Goal: Communication & Community: Answer question/provide support

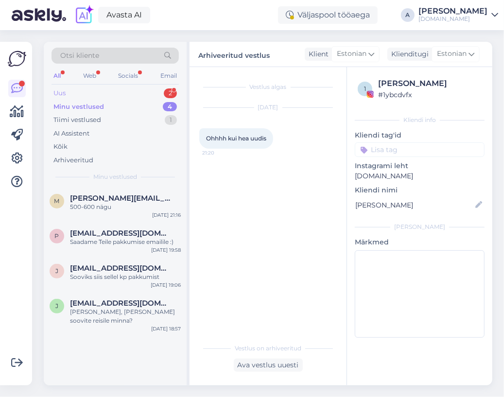
click at [158, 94] on div "Uus 2" at bounding box center [115, 94] width 127 height 14
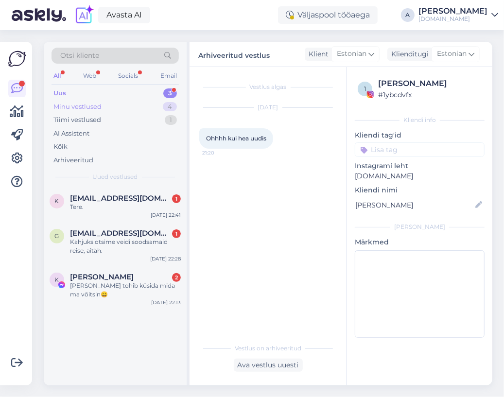
click at [159, 106] on div "Minu vestlused 4" at bounding box center [115, 107] width 127 height 14
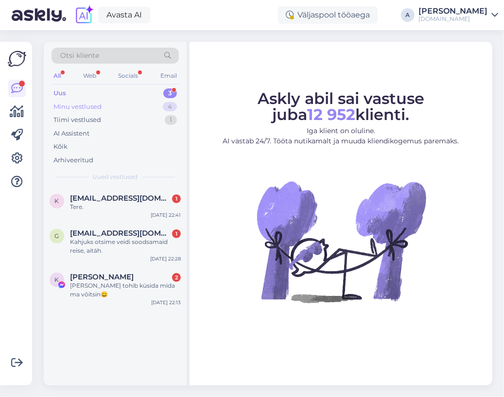
click at [146, 109] on div "Minu vestlused 4" at bounding box center [115, 107] width 127 height 14
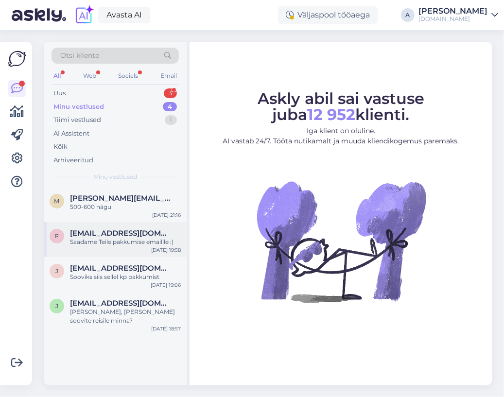
click at [141, 229] on div "[EMAIL_ADDRESS][DOMAIN_NAME]" at bounding box center [125, 233] width 111 height 9
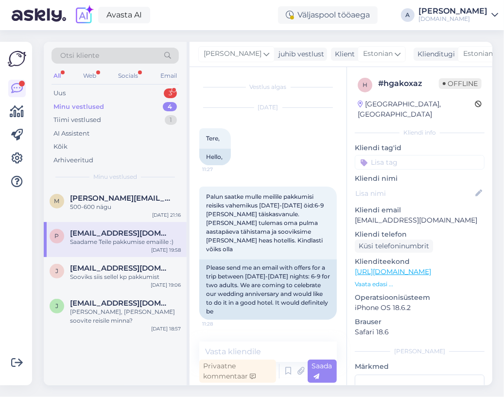
scroll to position [1132, 0]
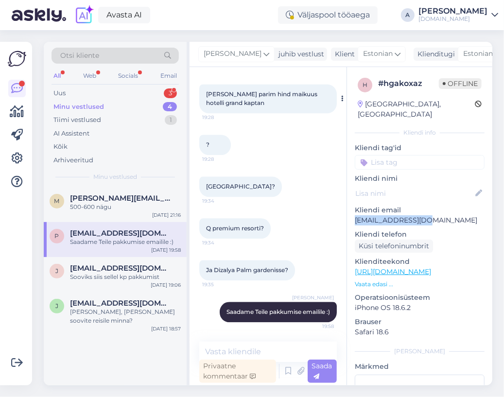
drag, startPoint x: 388, startPoint y: 210, endPoint x: 202, endPoint y: 113, distance: 209.6
click at [353, 211] on div "h # hgakoxaz Offline [GEOGRAPHIC_DATA], [GEOGRAPHIC_DATA] Kliendi info Kliendi …" at bounding box center [419, 272] width 145 height 410
copy p "[EMAIL_ADDRESS][DOMAIN_NAME]"
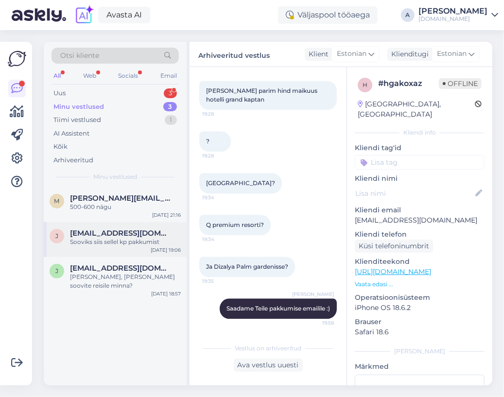
click at [116, 251] on div "J [EMAIL_ADDRESS][DOMAIN_NAME] Sooviks siis sellel kp pakkumist [DATE] 19:06" at bounding box center [115, 239] width 143 height 35
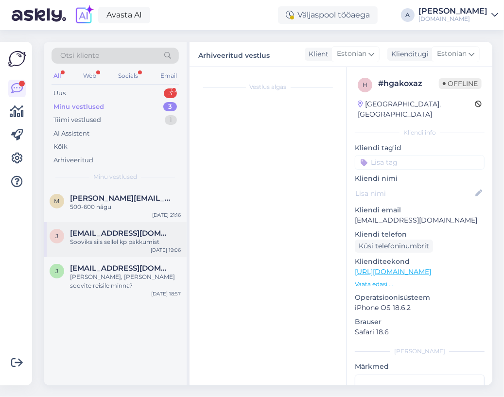
scroll to position [112, 0]
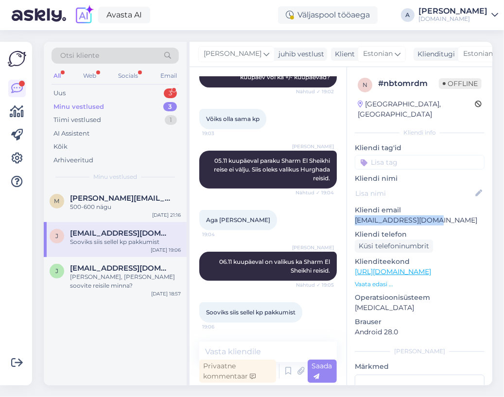
drag, startPoint x: 438, startPoint y: 210, endPoint x: 355, endPoint y: 213, distance: 83.7
click at [355, 215] on p "[EMAIL_ADDRESS][DOMAIN_NAME]" at bounding box center [420, 220] width 130 height 10
copy p "[EMAIL_ADDRESS][DOMAIN_NAME]"
click at [111, 270] on span "[EMAIL_ADDRESS][DOMAIN_NAME]" at bounding box center [120, 268] width 101 height 9
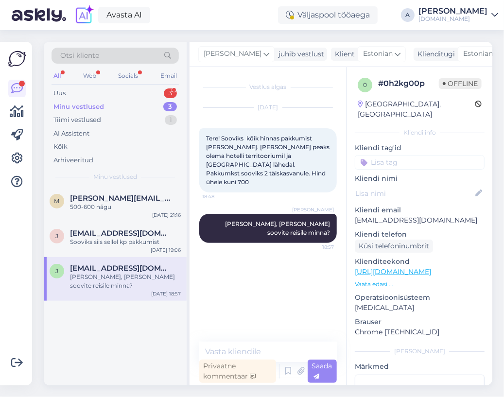
scroll to position [0, 0]
click at [173, 244] on div "Sooviks siis sellel kp pakkumist" at bounding box center [125, 242] width 111 height 9
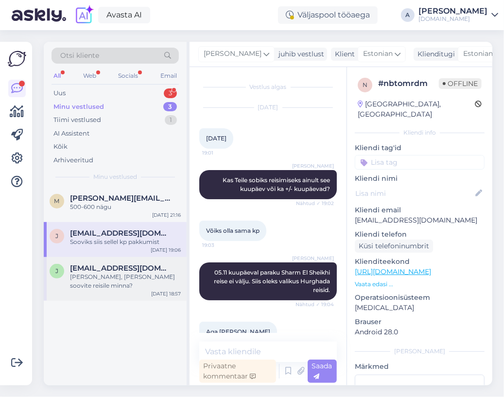
click at [125, 262] on div "J [EMAIL_ADDRESS][DOMAIN_NAME] [PERSON_NAME], [PERSON_NAME] soovite reisile min…" at bounding box center [115, 279] width 143 height 44
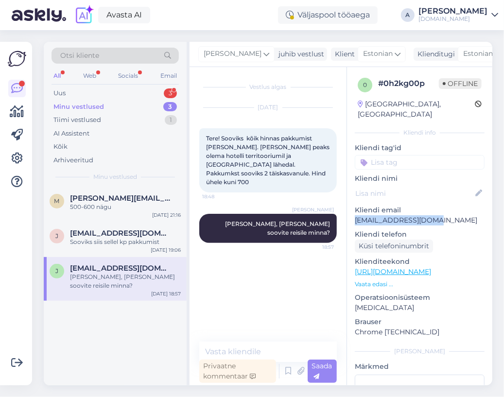
copy p "[EMAIL_ADDRESS][DOMAIN_NAME]"
drag, startPoint x: 433, startPoint y: 209, endPoint x: 356, endPoint y: 209, distance: 77.3
click at [356, 215] on p "[EMAIL_ADDRESS][DOMAIN_NAME]" at bounding box center [420, 220] width 130 height 10
drag, startPoint x: 484, startPoint y: 56, endPoint x: 453, endPoint y: 72, distance: 35.4
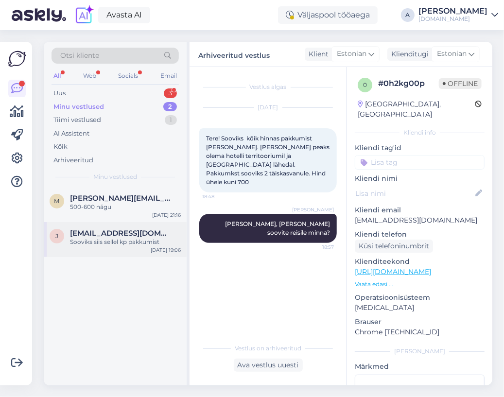
click at [143, 233] on span "[EMAIL_ADDRESS][DOMAIN_NAME]" at bounding box center [120, 233] width 101 height 9
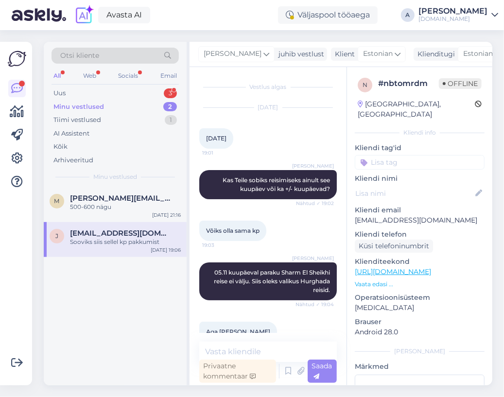
scroll to position [112, 0]
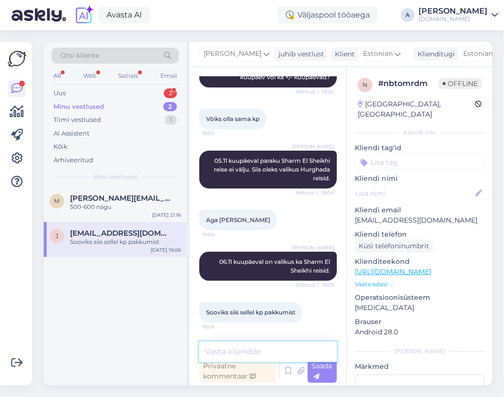
drag, startPoint x: 255, startPoint y: 348, endPoint x: 257, endPoint y: 341, distance: 7.4
click at [255, 348] on textarea at bounding box center [268, 352] width 138 height 20
type textarea "saatsin Teile pakkumised emailile."
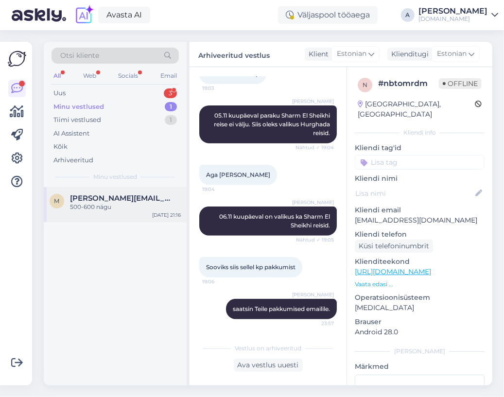
click at [146, 207] on div "500-600 nägu" at bounding box center [125, 207] width 111 height 9
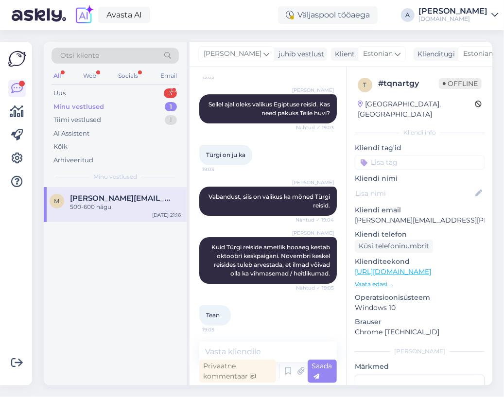
scroll to position [1761, 0]
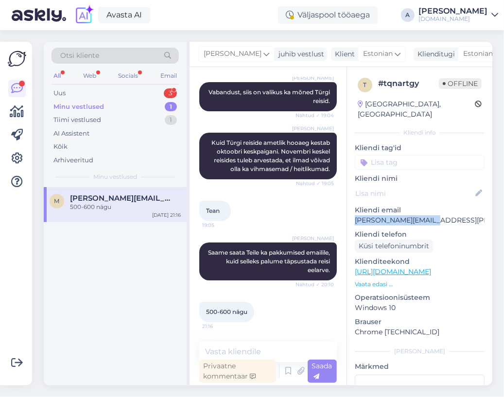
drag, startPoint x: 448, startPoint y: 212, endPoint x: 347, endPoint y: 211, distance: 101.1
click at [347, 211] on div "t # tqnartgy Offline [GEOGRAPHIC_DATA], [GEOGRAPHIC_DATA] info Kliendi tag'id K…" at bounding box center [419, 272] width 145 height 410
copy p "[PERSON_NAME][EMAIL_ADDRESS][PERSON_NAME][DOMAIN_NAME]"
click at [117, 93] on div "Uus 3" at bounding box center [115, 94] width 127 height 14
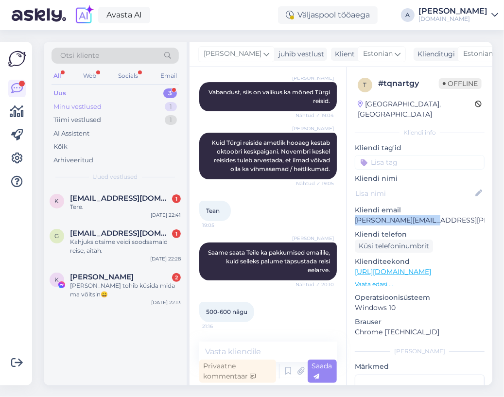
click at [126, 106] on div "Minu vestlused 1" at bounding box center [115, 107] width 127 height 14
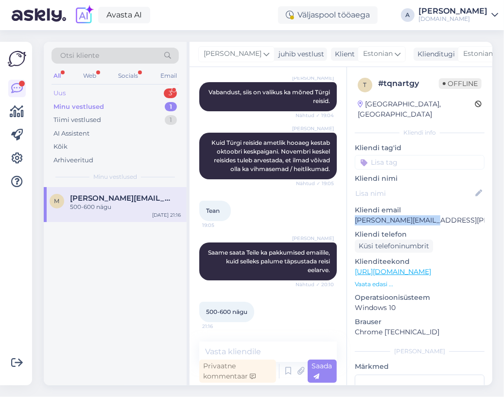
click at [120, 95] on div "Uus 3" at bounding box center [115, 94] width 127 height 14
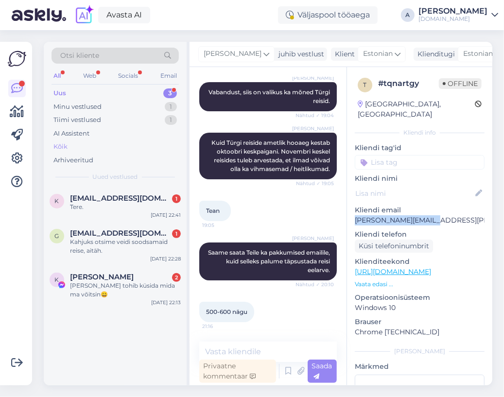
click at [92, 148] on div "Kõik" at bounding box center [115, 147] width 127 height 14
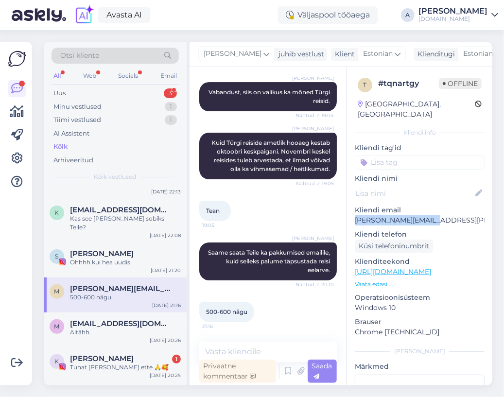
scroll to position [194, 0]
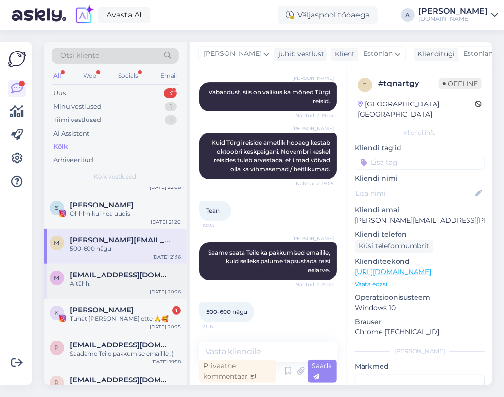
click at [121, 271] on span "[EMAIL_ADDRESS][DOMAIN_NAME]" at bounding box center [120, 275] width 101 height 9
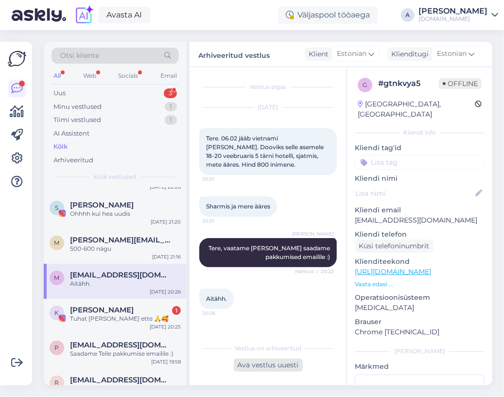
click at [262, 361] on div "Ava vestlus uuesti" at bounding box center [268, 365] width 69 height 13
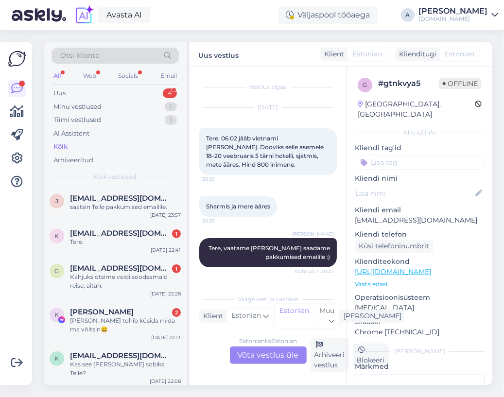
click at [262, 354] on div "Estonian to Estonian Võta vestlus üle" at bounding box center [268, 355] width 77 height 17
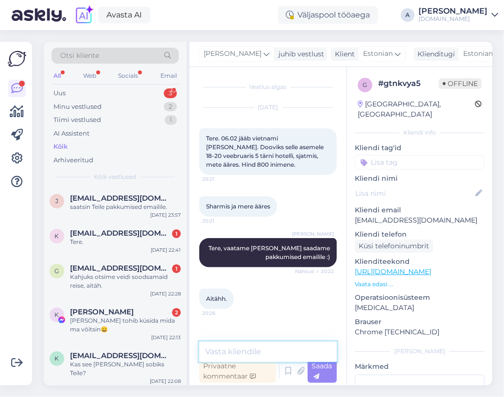
click at [256, 354] on textarea at bounding box center [268, 352] width 138 height 20
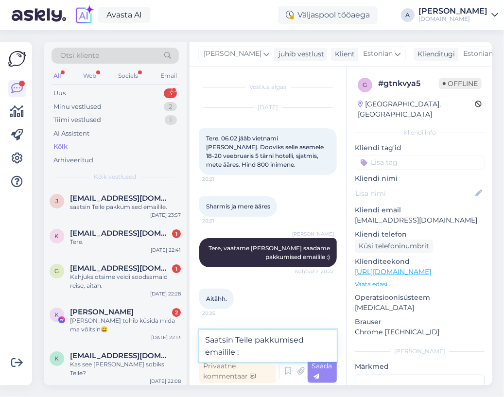
type textarea "Saatsin Teile pakkumised emailile :)"
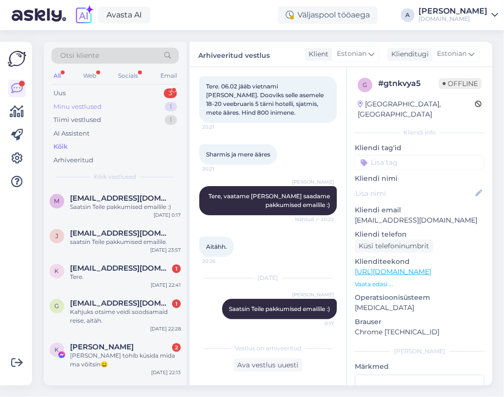
click at [153, 107] on div "Minu vestlused 1" at bounding box center [115, 107] width 127 height 14
